Goal: Check status: Check status

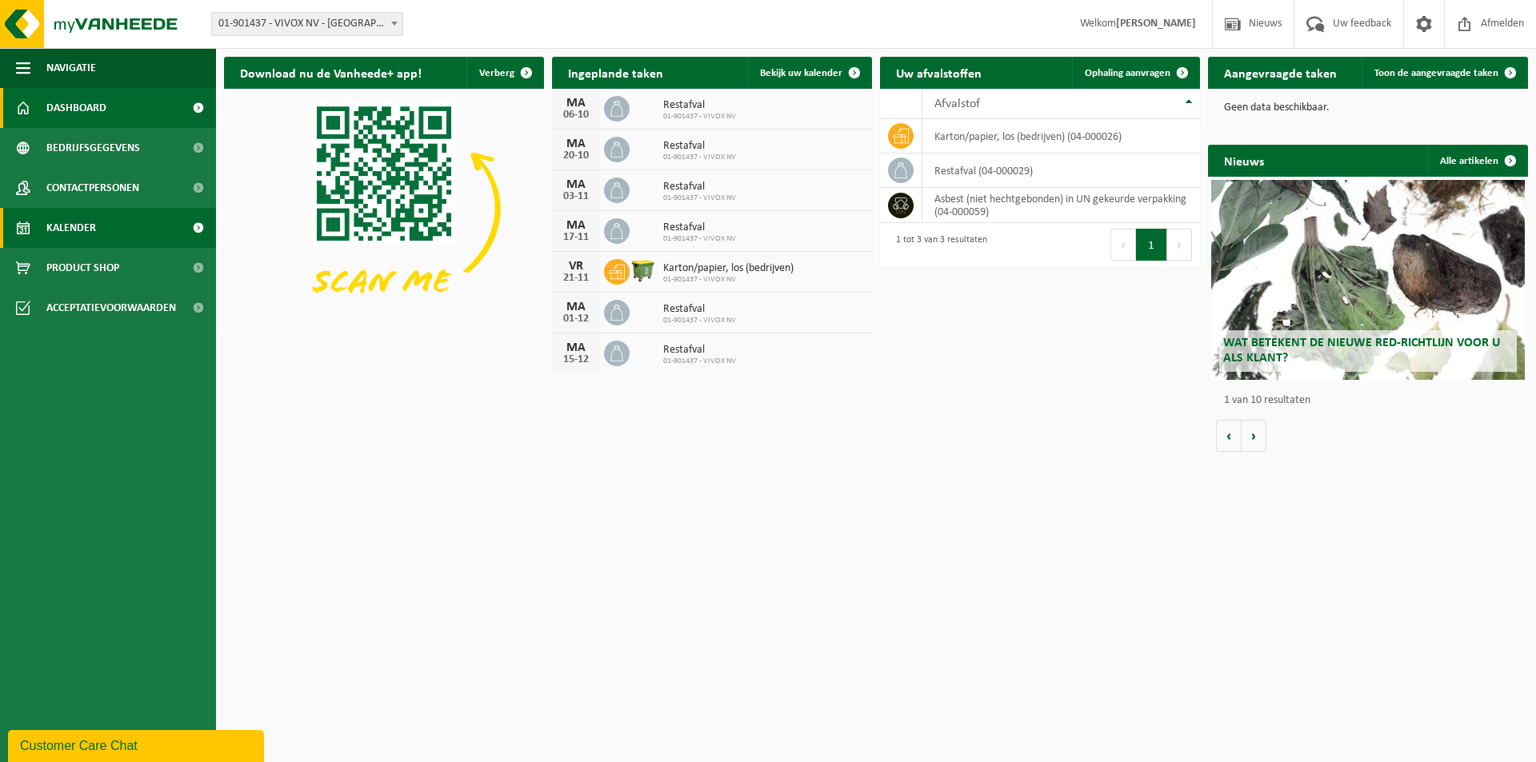
click at [55, 234] on span "Kalender" at bounding box center [71, 228] width 50 height 40
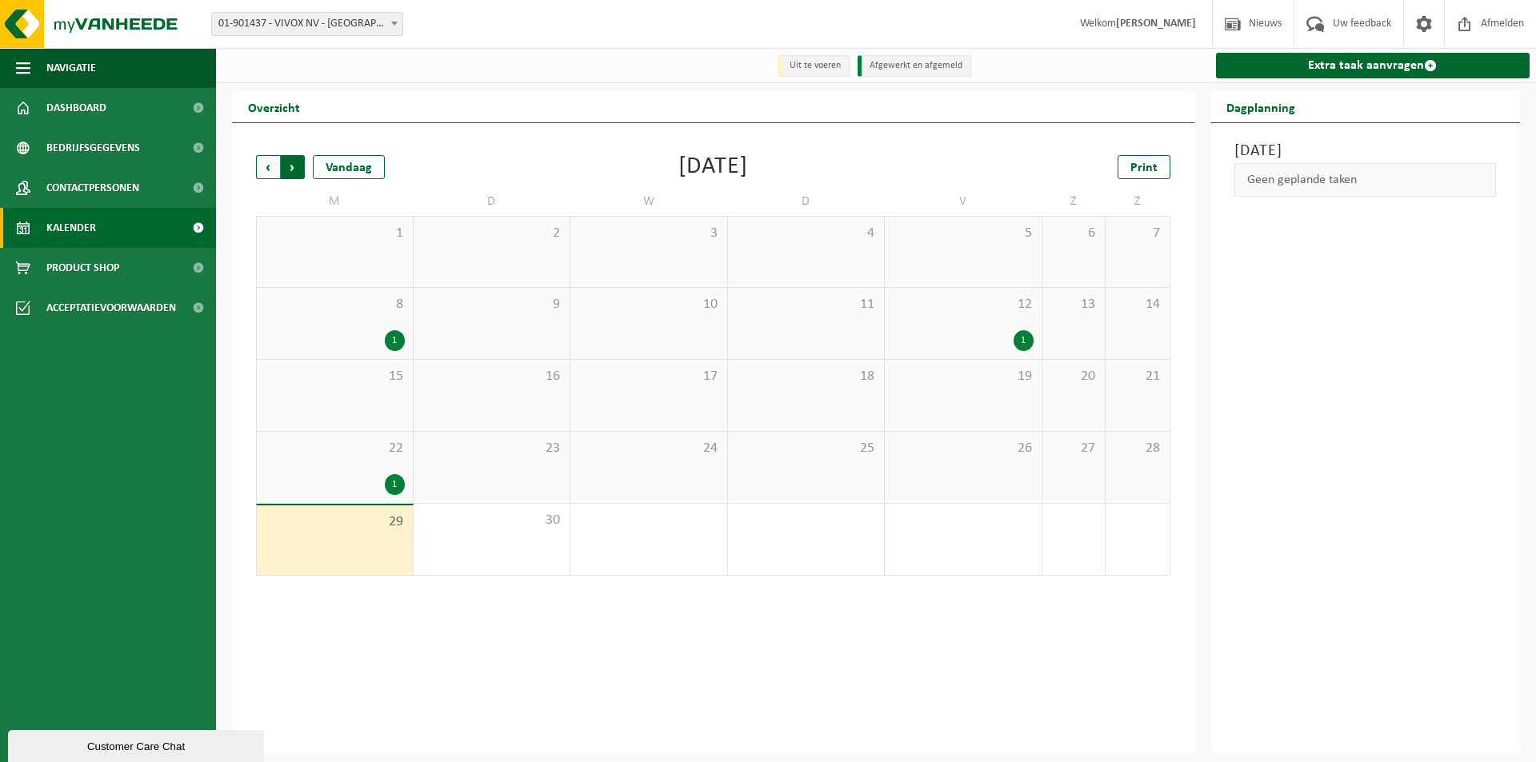
click at [263, 171] on span "Vorige" at bounding box center [268, 167] width 24 height 24
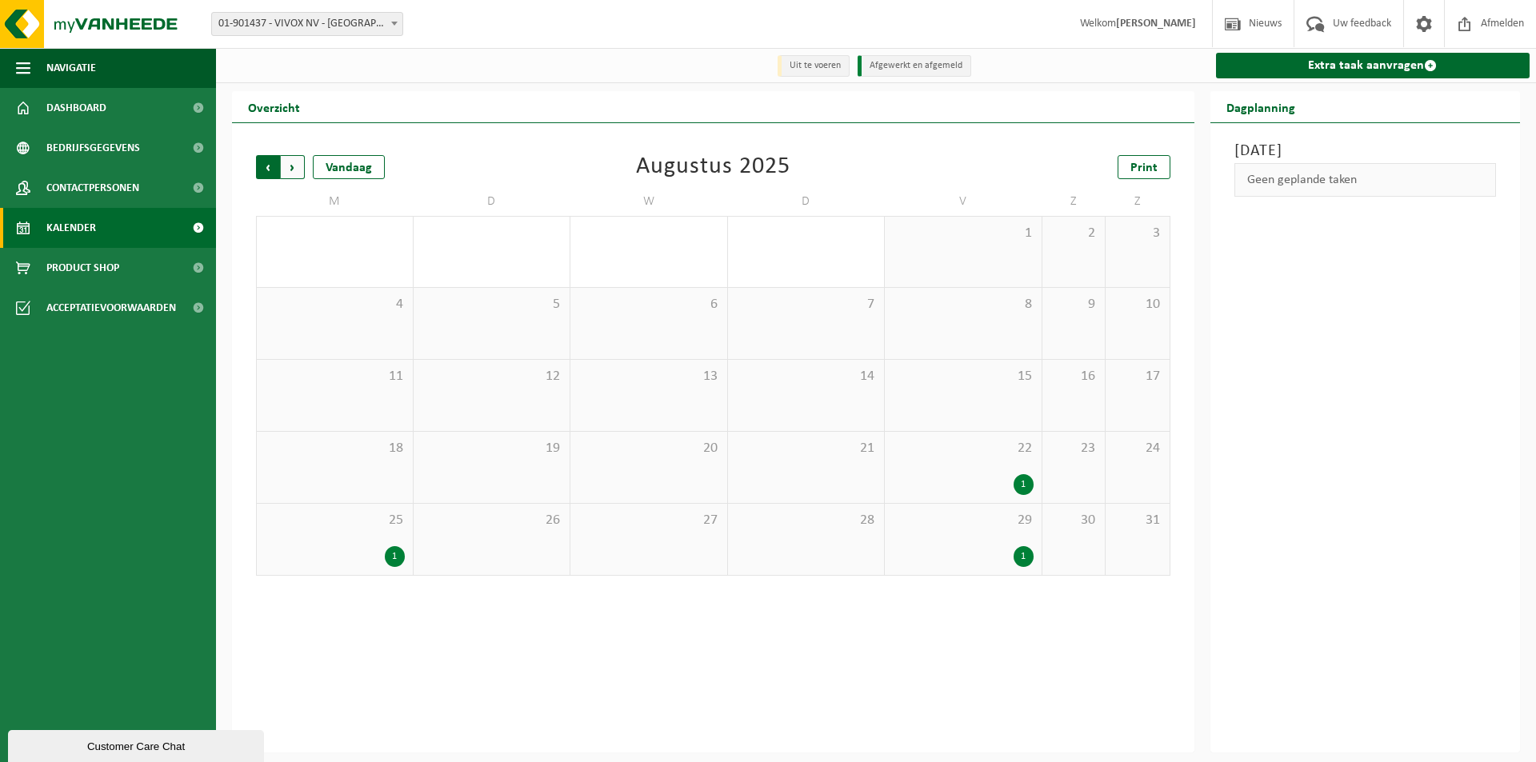
click at [295, 170] on span "Volgende" at bounding box center [293, 167] width 24 height 24
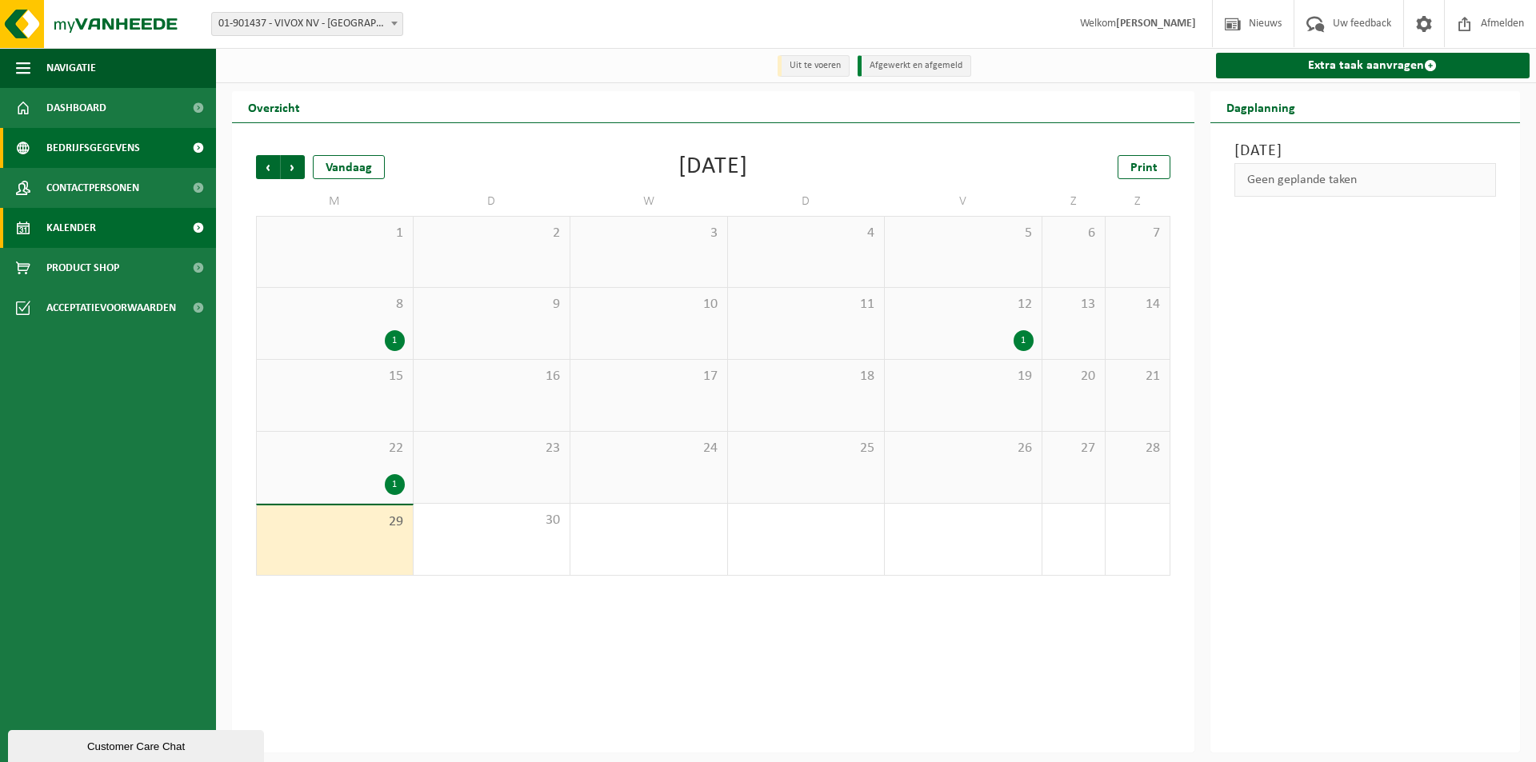
click at [68, 142] on span "Bedrijfsgegevens" at bounding box center [93, 148] width 94 height 40
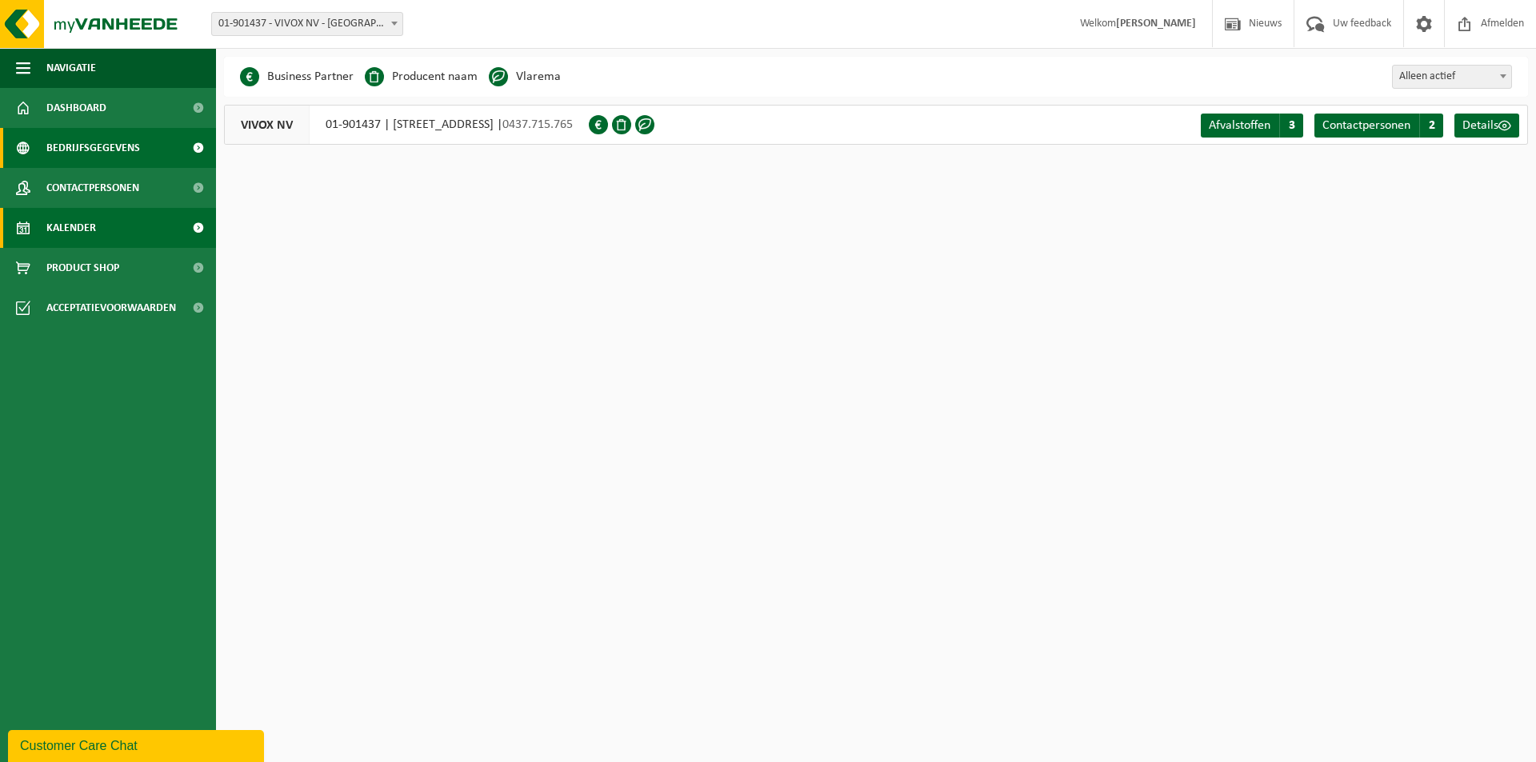
click at [66, 223] on span "Kalender" at bounding box center [71, 228] width 50 height 40
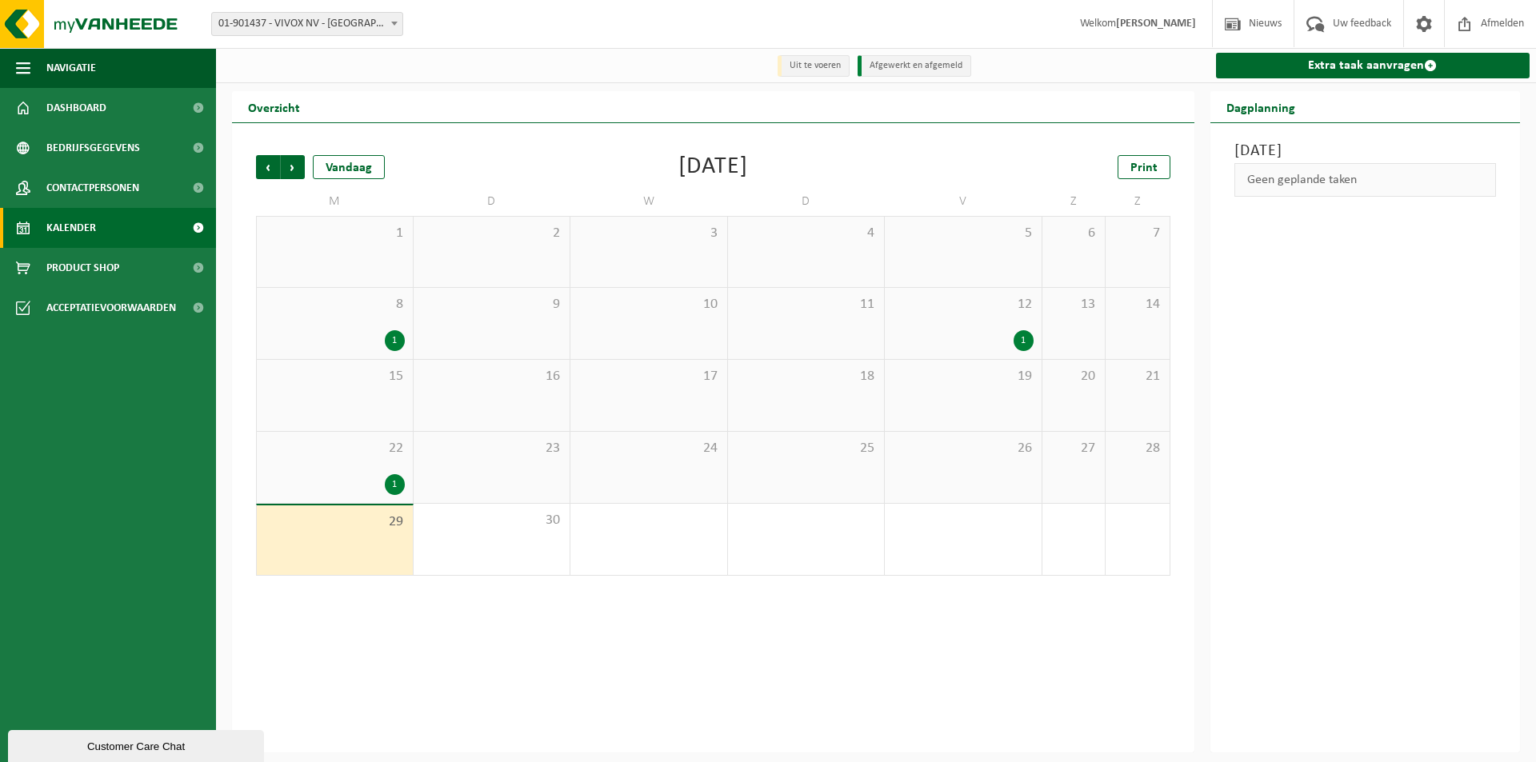
click at [199, 230] on span at bounding box center [198, 228] width 36 height 40
